Goal: Information Seeking & Learning: Learn about a topic

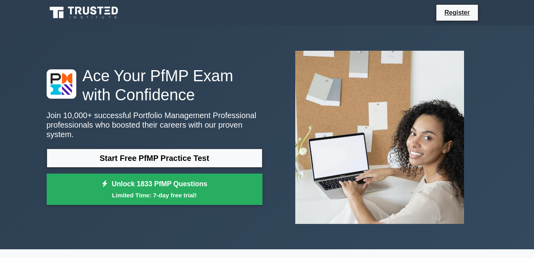
click at [219, 155] on link "Start Free PfMP Practice Test" at bounding box center [155, 157] width 216 height 19
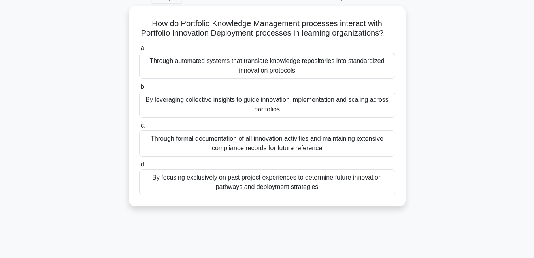
scroll to position [21, 0]
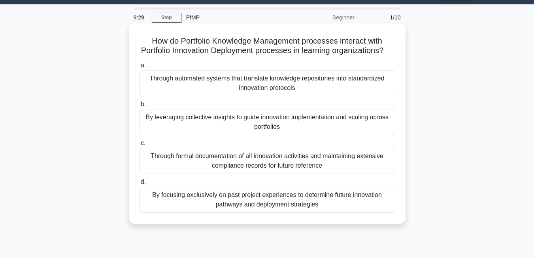
click at [371, 96] on div "Through automated systems that translate knowledge repositories into standardiz…" at bounding box center [267, 83] width 256 height 26
click at [139, 68] on input "a. Through automated systems that translate knowledge repositories into standar…" at bounding box center [139, 65] width 0 height 5
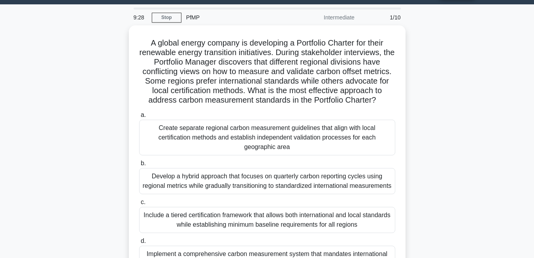
scroll to position [0, 0]
